Goal: Book appointment/travel/reservation

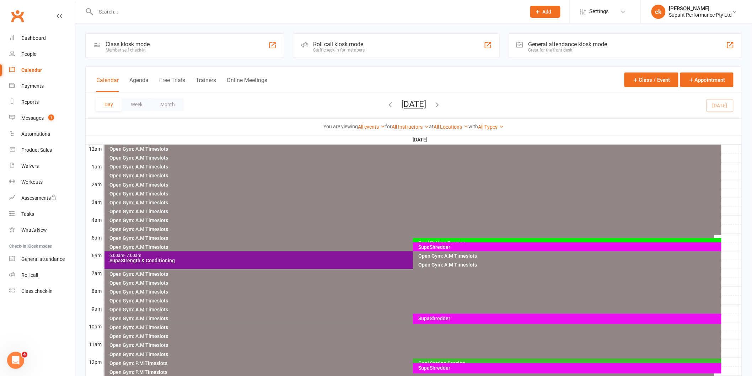
click at [447, 246] on div "SupaShredder" at bounding box center [569, 246] width 302 height 5
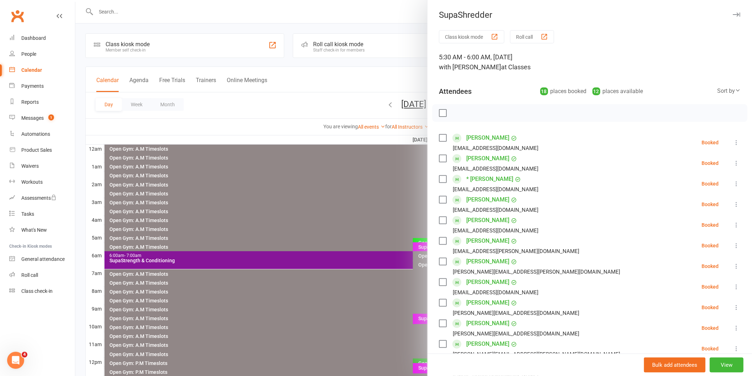
click at [439, 113] on label at bounding box center [442, 112] width 7 height 7
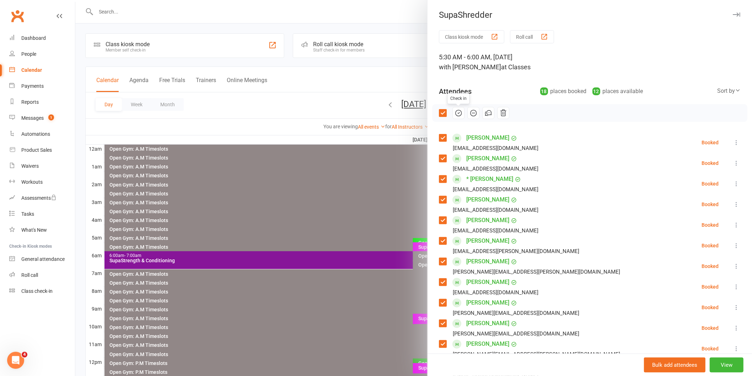
click at [458, 113] on icon "button" at bounding box center [458, 112] width 1 height 1
click at [284, 190] on div at bounding box center [413, 188] width 677 height 376
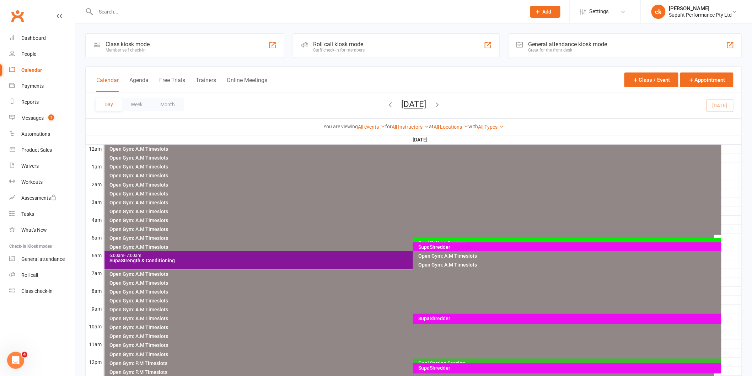
click at [360, 261] on div "SupaStrength & Conditioning" at bounding box center [411, 260] width 604 height 5
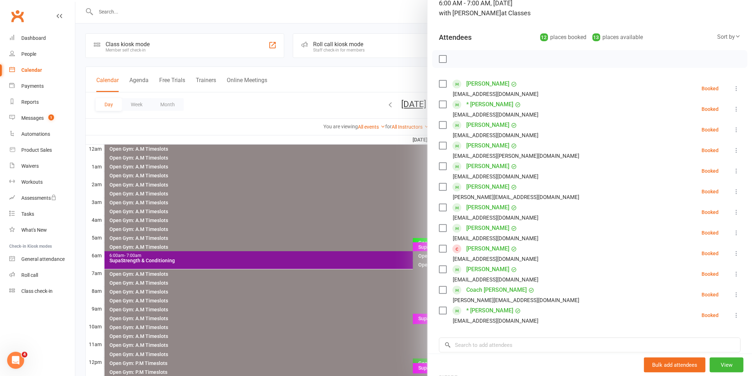
scroll to position [79, 0]
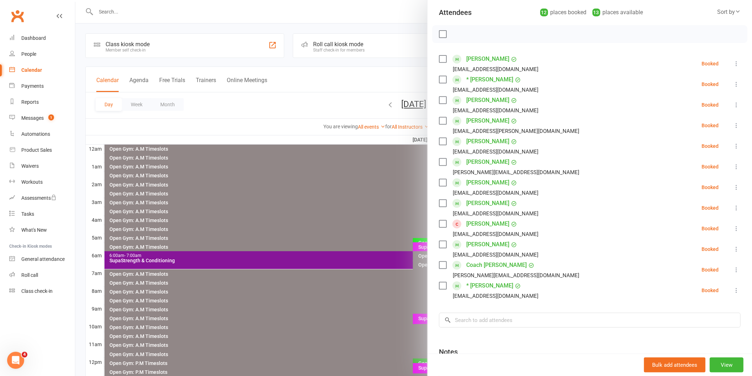
click at [439, 36] on label at bounding box center [442, 34] width 7 height 7
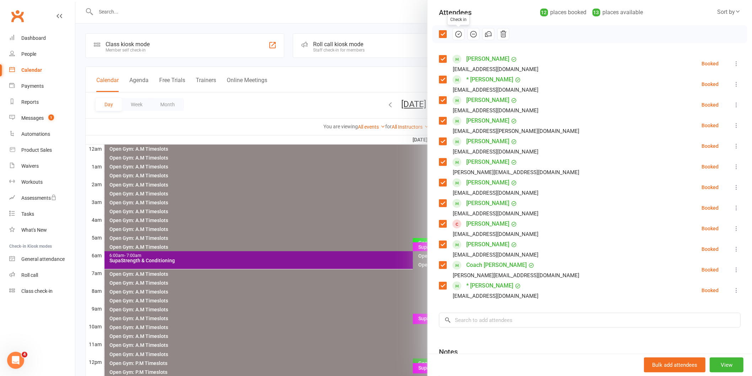
click at [457, 34] on icon "button" at bounding box center [458, 34] width 8 height 8
click at [467, 320] on input "search" at bounding box center [590, 320] width 302 height 15
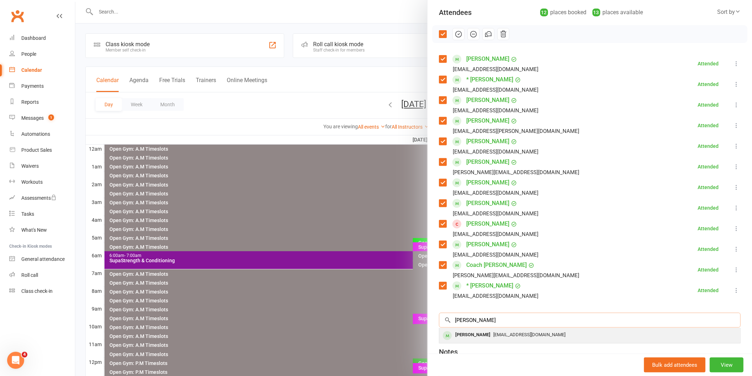
type input "[PERSON_NAME]"
click at [469, 335] on div "[PERSON_NAME]" at bounding box center [472, 335] width 41 height 10
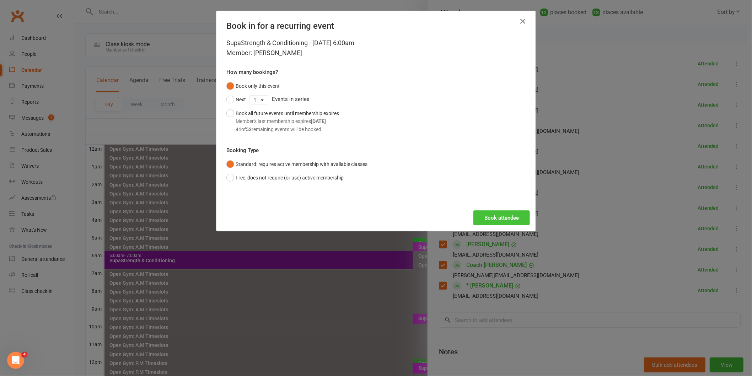
click at [491, 216] on button "Book attendee" at bounding box center [501, 217] width 56 height 15
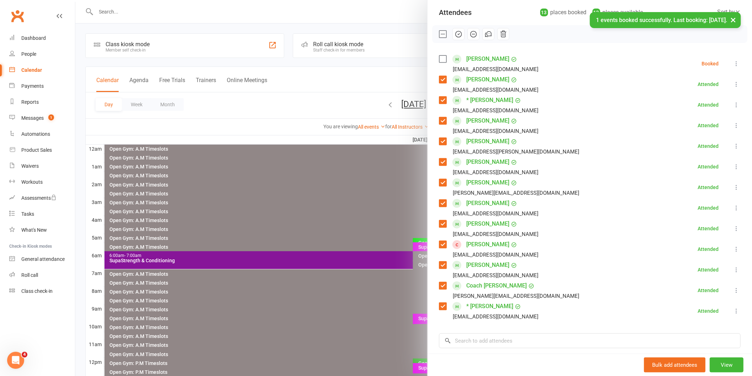
click at [439, 62] on label at bounding box center [442, 58] width 7 height 7
click at [455, 33] on icon "button" at bounding box center [458, 34] width 8 height 8
